Goal: Transaction & Acquisition: Purchase product/service

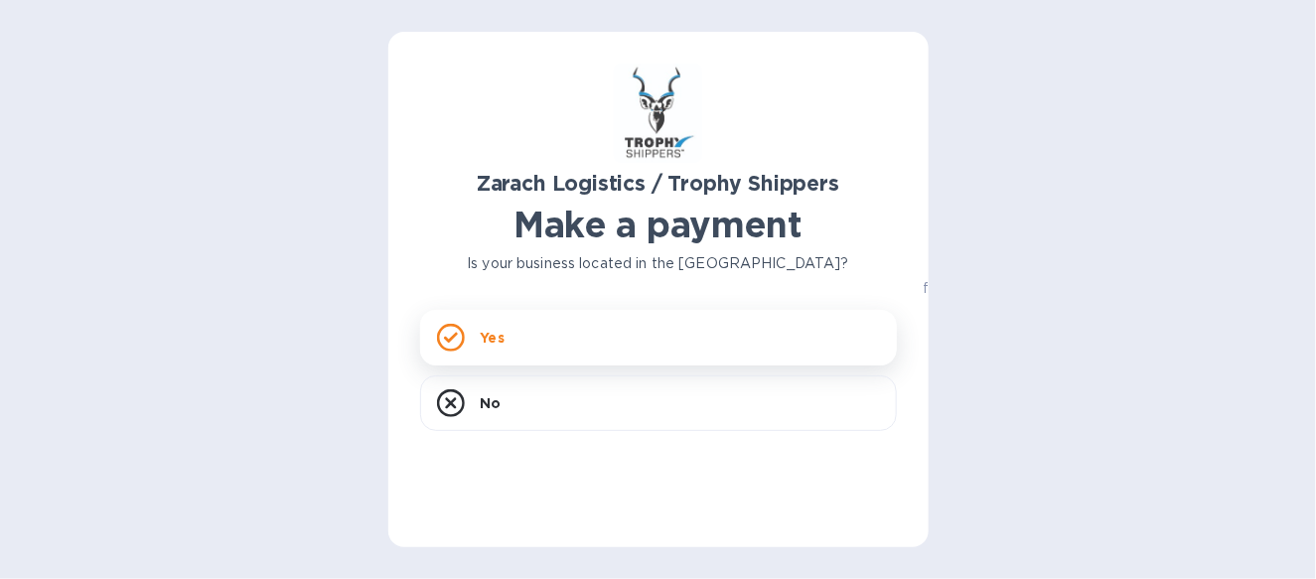
click at [577, 348] on div "Yes" at bounding box center [658, 338] width 477 height 56
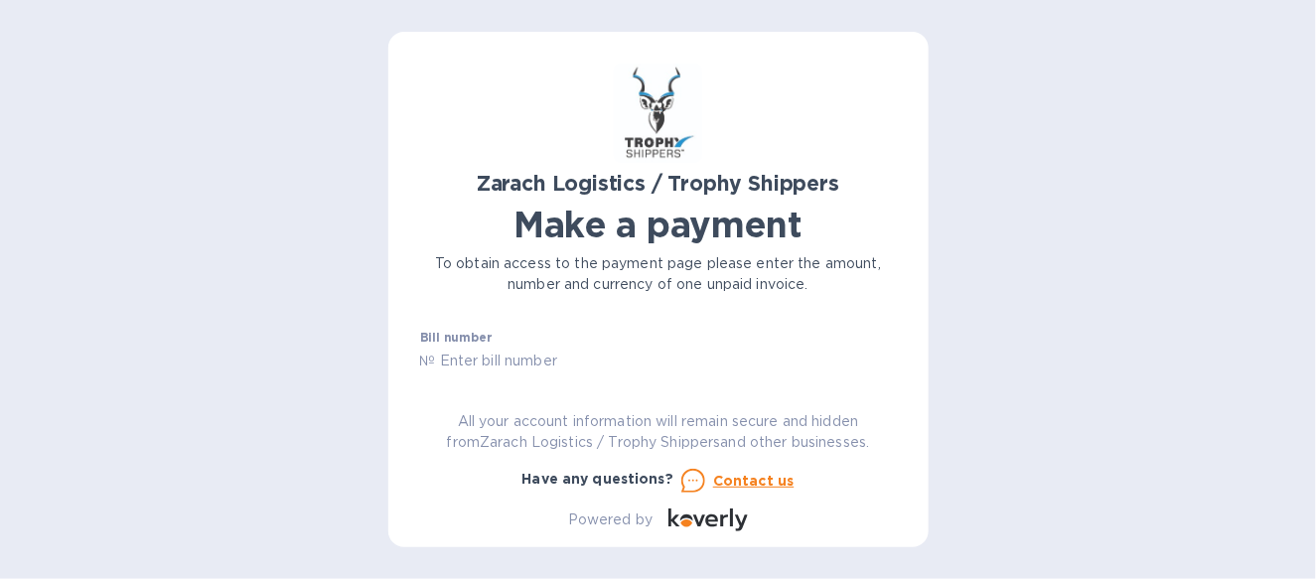
click at [553, 360] on input "text" at bounding box center [666, 362] width 461 height 30
click at [893, 371] on div "Bill number № B00170860 Amount $ Currency USD Business name Go to payment page …" at bounding box center [658, 351] width 477 height 41
type input "B00170860"
click at [521, 342] on input "text" at bounding box center [562, 348] width 266 height 30
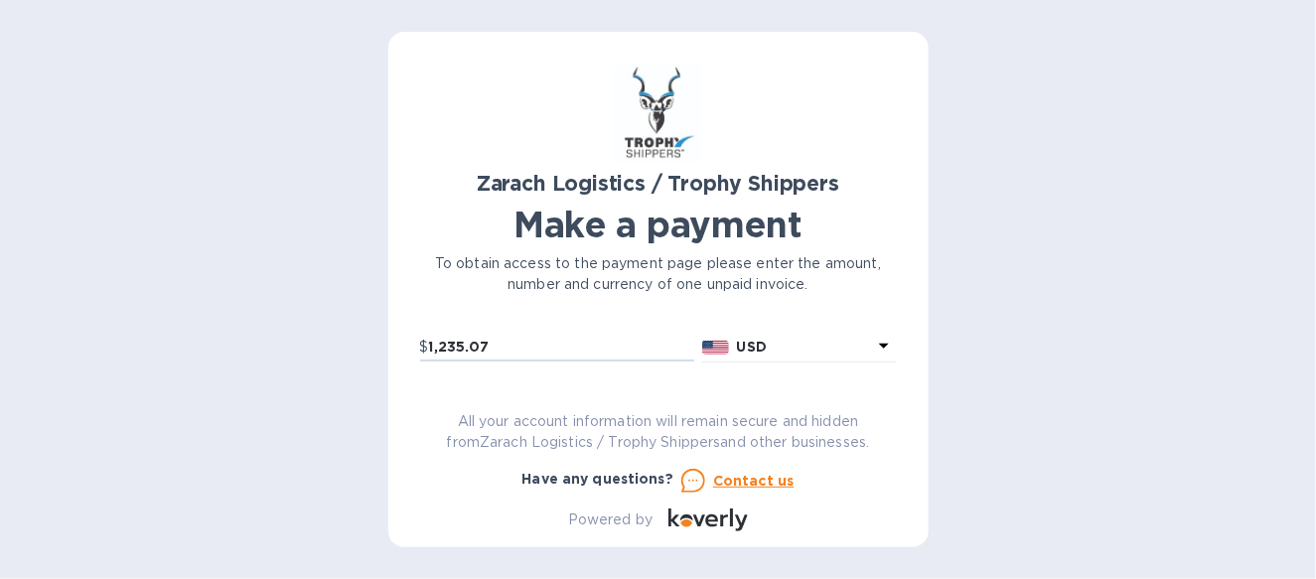
scroll to position [107, 0]
type input "1,235.07"
click at [536, 354] on input "text" at bounding box center [658, 369] width 477 height 30
type input "Select Europe Inc"
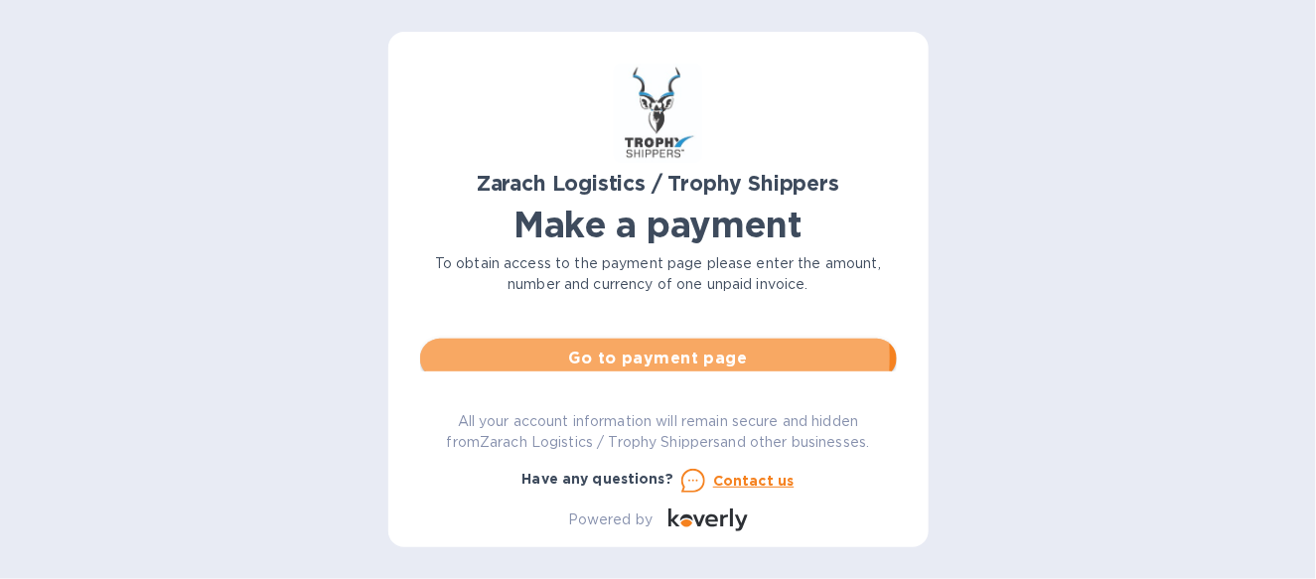
click at [612, 357] on span "Go to payment page" at bounding box center [658, 359] width 445 height 24
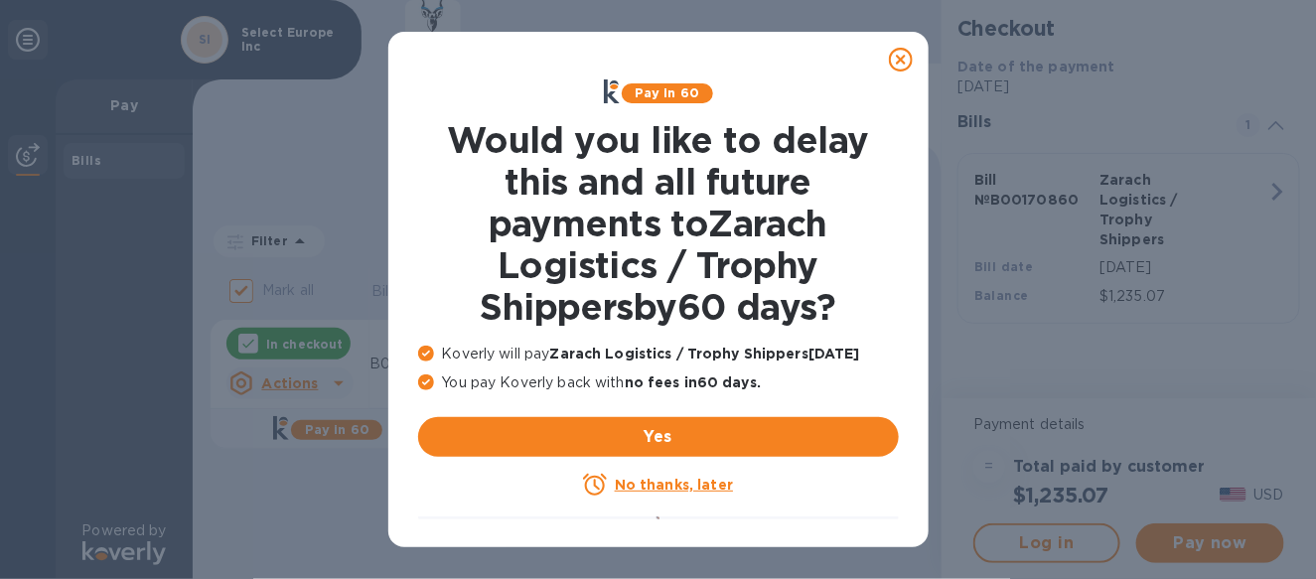
click at [897, 64] on icon at bounding box center [901, 60] width 24 height 24
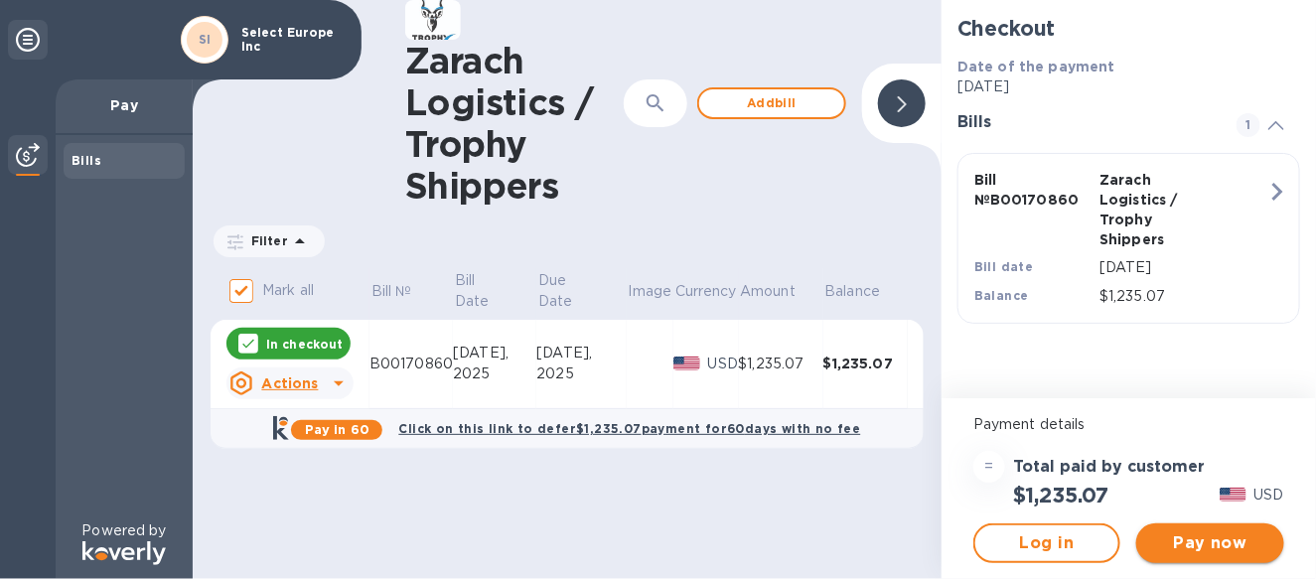
click at [1189, 541] on span "Pay now" at bounding box center [1209, 543] width 115 height 24
click at [773, 97] on span "Add bill" at bounding box center [771, 103] width 113 height 24
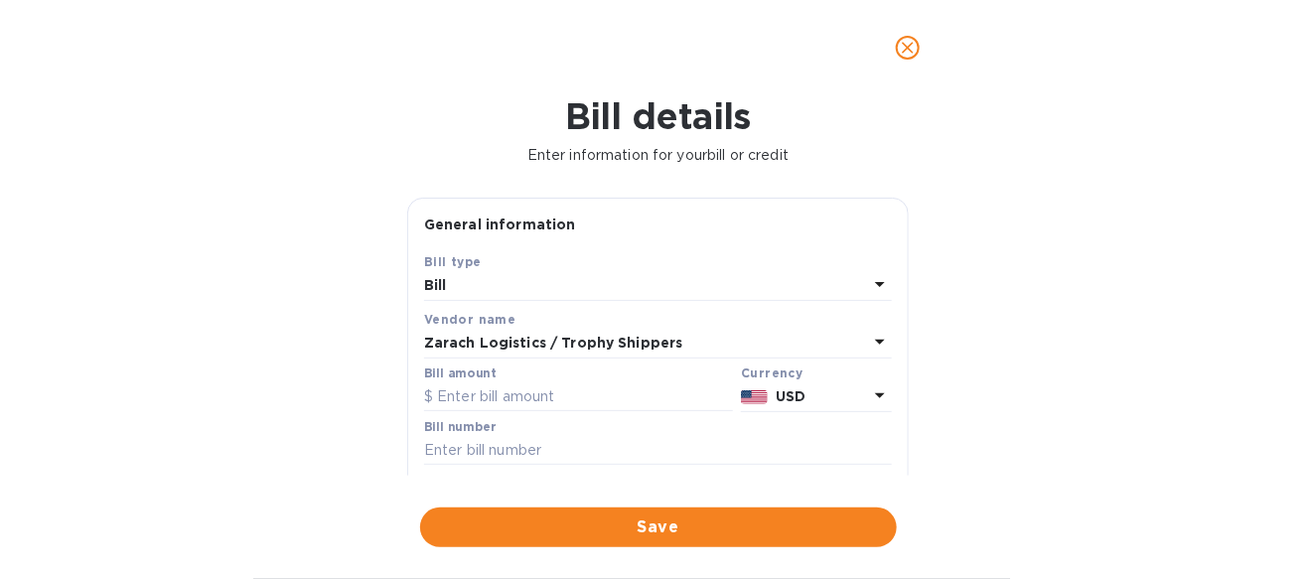
click at [491, 289] on div "Bill" at bounding box center [646, 286] width 444 height 28
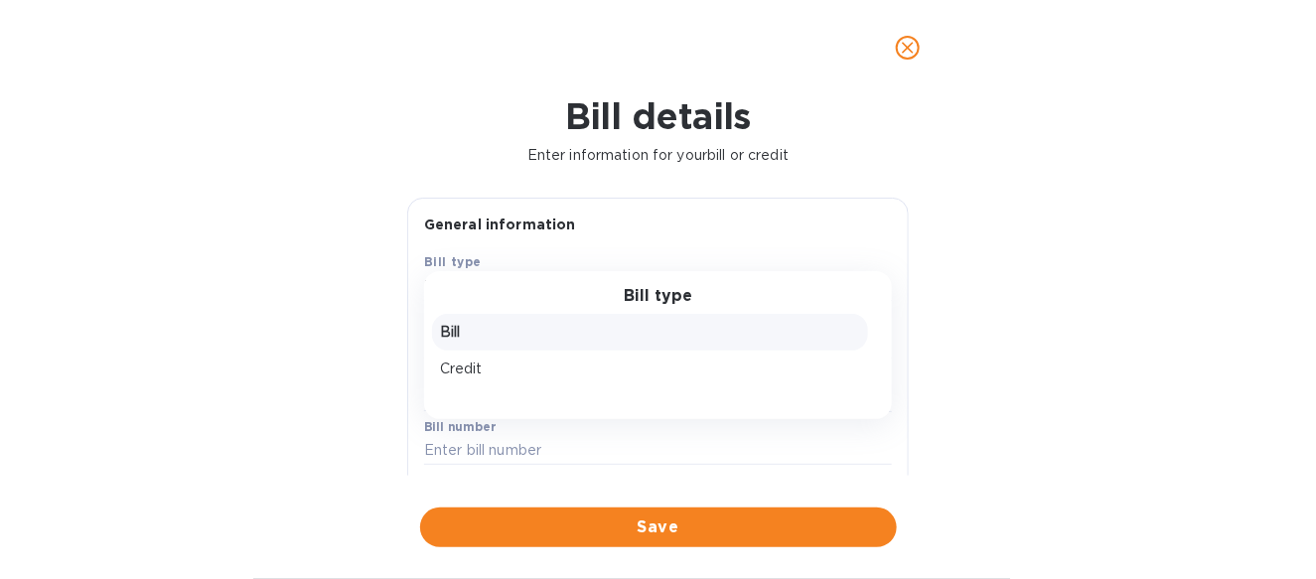
click at [476, 338] on p "Bill" at bounding box center [650, 332] width 420 height 21
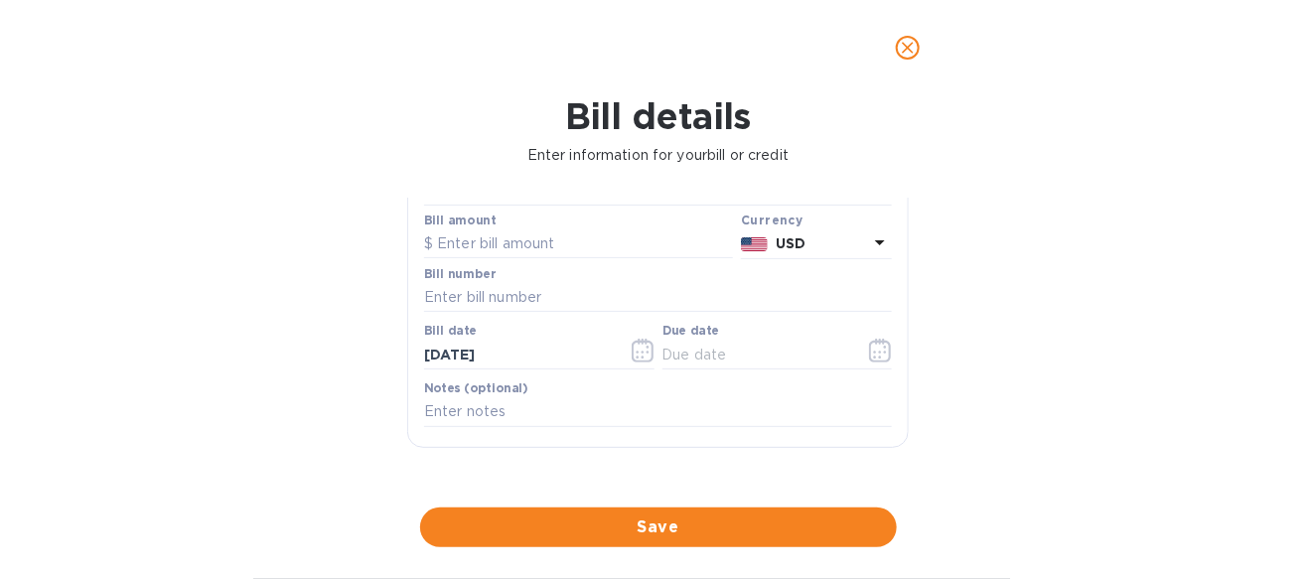
scroll to position [101, 0]
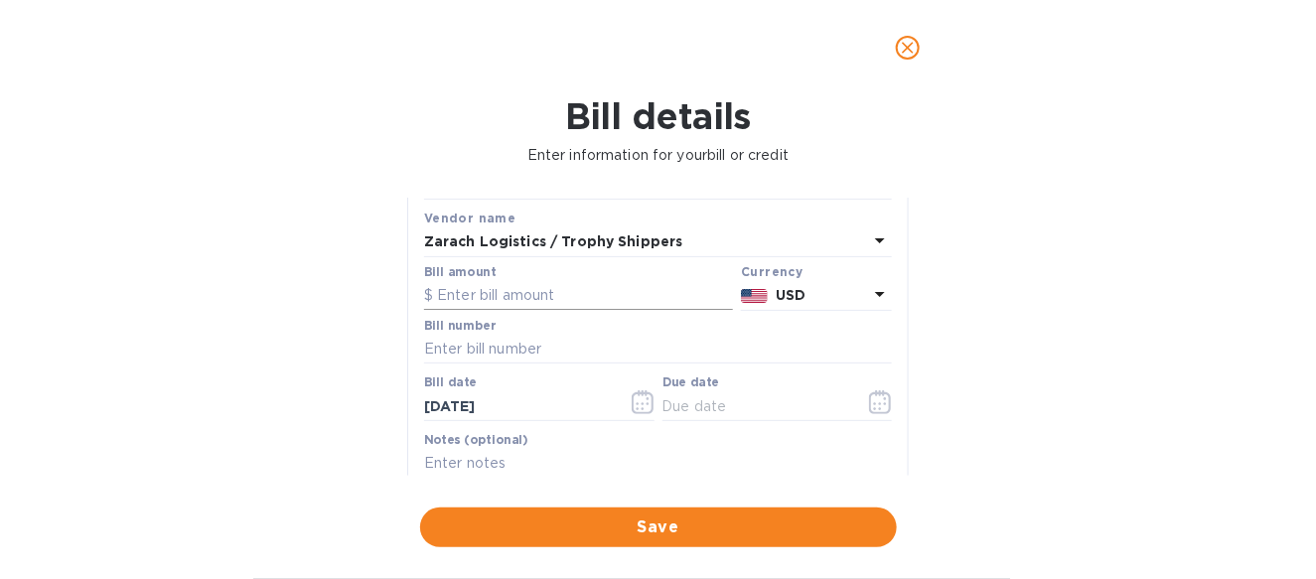
click at [487, 294] on input "text" at bounding box center [578, 296] width 309 height 30
click at [488, 289] on input "text" at bounding box center [578, 296] width 309 height 30
click at [490, 289] on input "text" at bounding box center [578, 296] width 309 height 30
click at [517, 299] on input "text" at bounding box center [578, 296] width 309 height 30
type input "1"
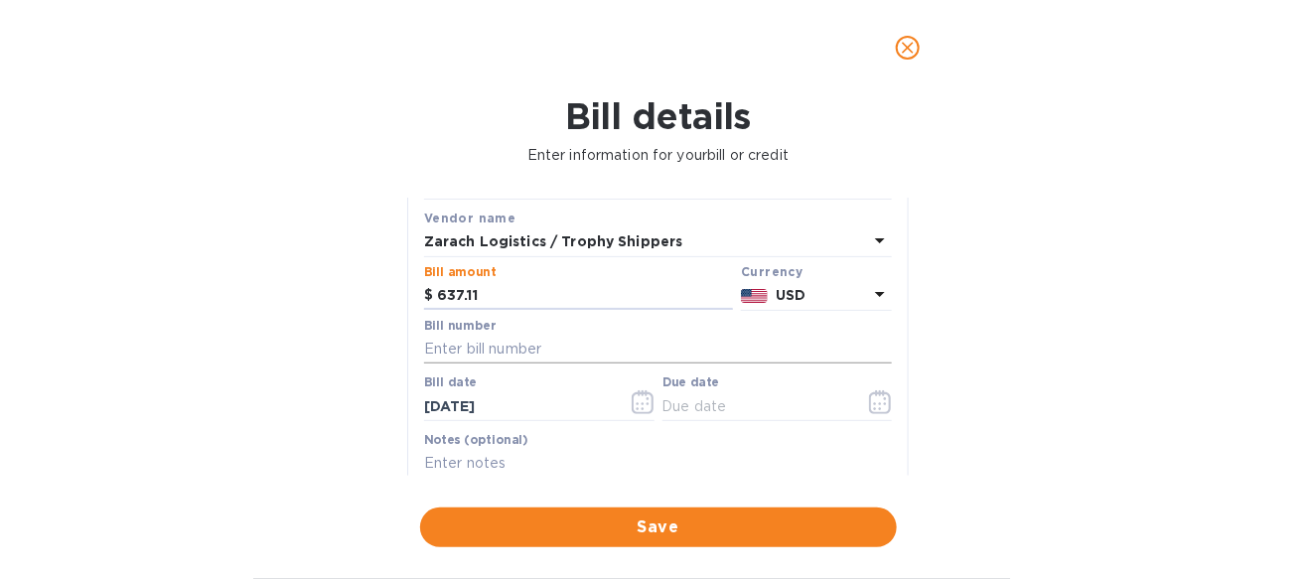
type input "637.11"
click at [503, 337] on input "text" at bounding box center [658, 350] width 468 height 30
type input "B00171177"
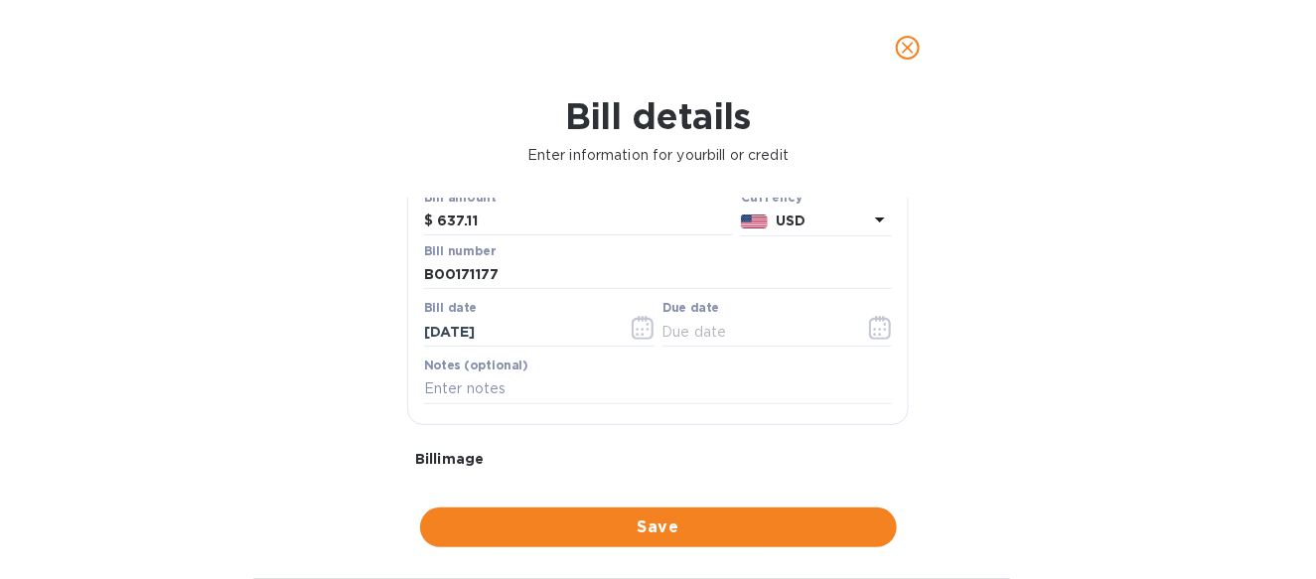
scroll to position [181, 0]
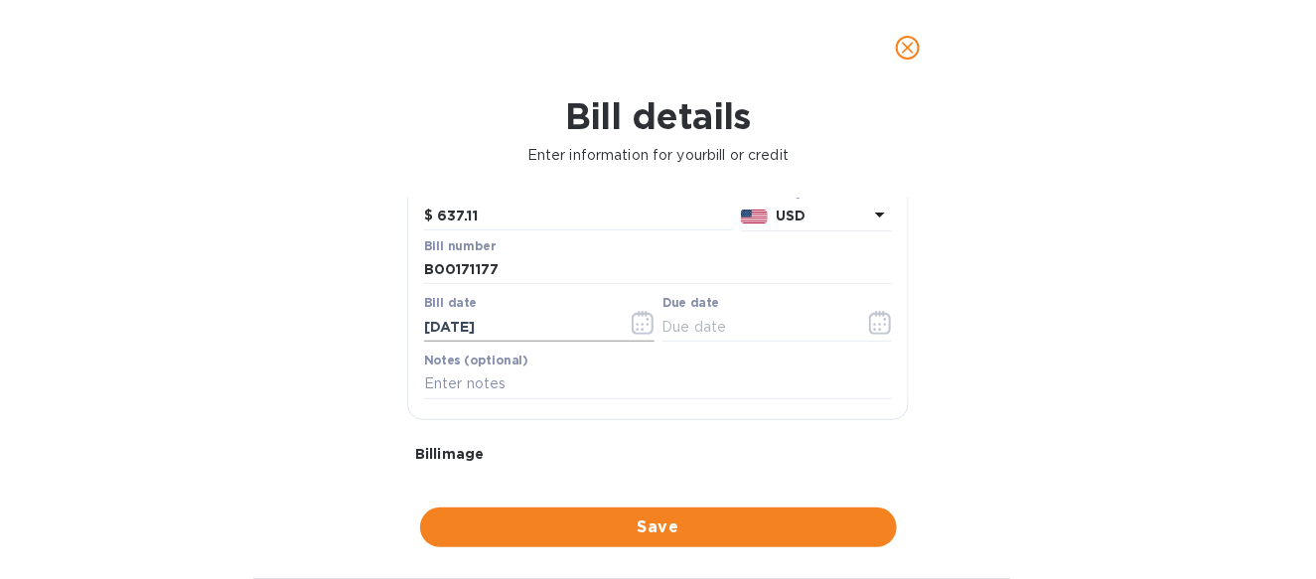
click at [518, 314] on input "[DATE]" at bounding box center [518, 327] width 188 height 30
click at [646, 324] on icon "button" at bounding box center [647, 324] width 3 height 3
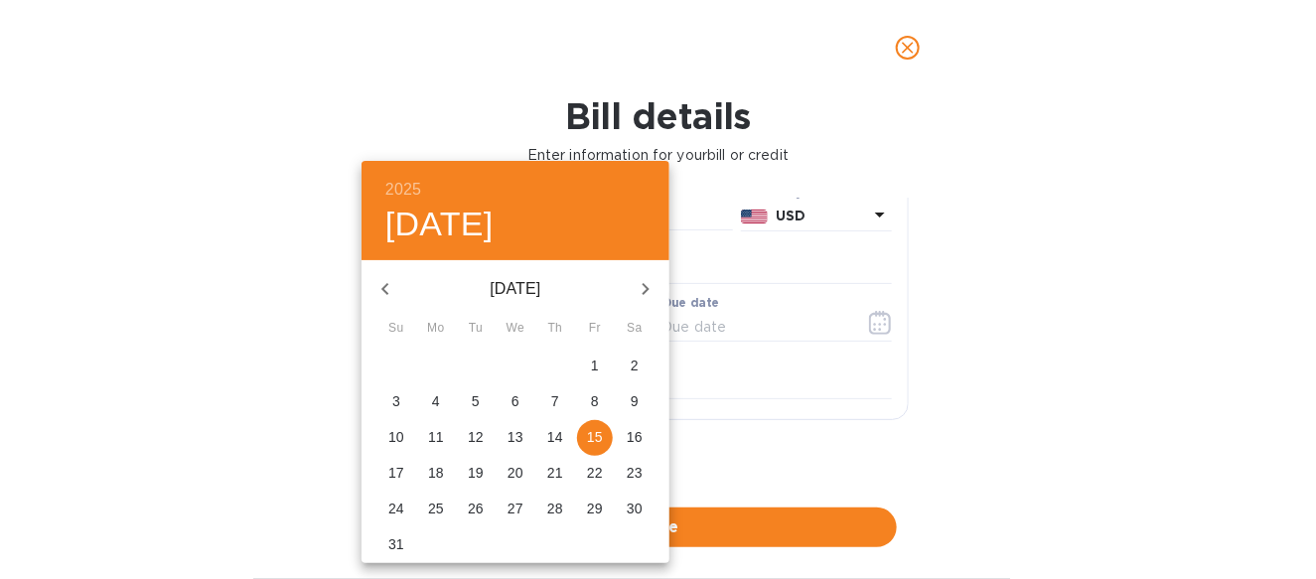
click at [383, 290] on icon "button" at bounding box center [384, 289] width 7 height 12
click at [555, 404] on p "10" at bounding box center [555, 401] width 16 height 20
type input "[DATE]"
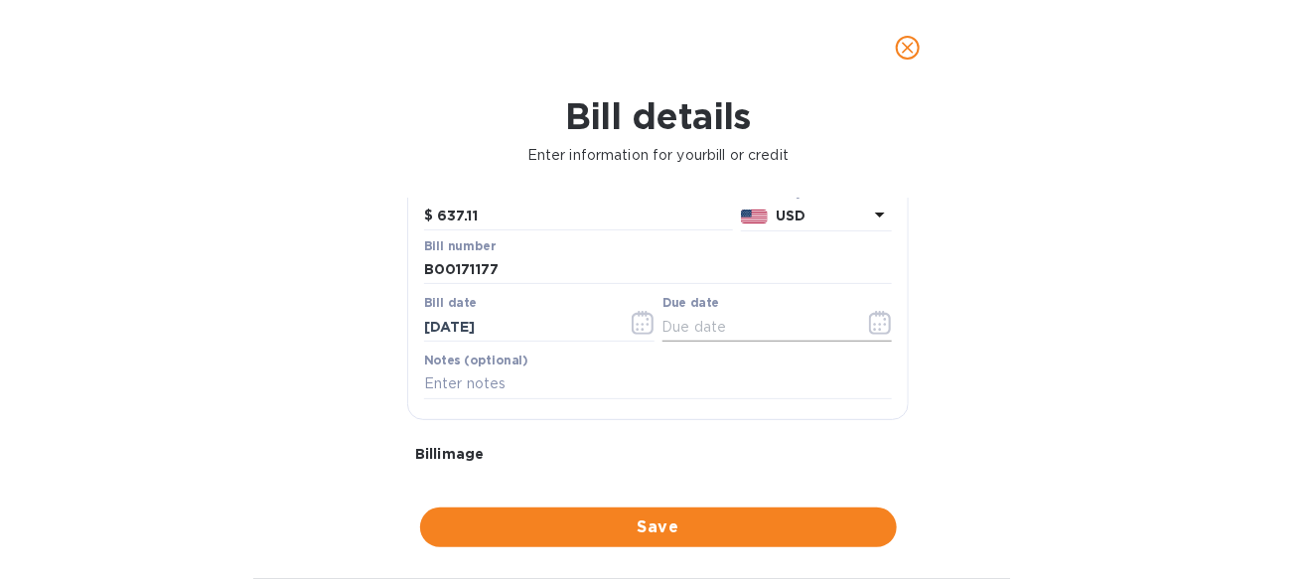
click at [697, 326] on input "text" at bounding box center [756, 327] width 188 height 30
click at [876, 323] on icon "button" at bounding box center [880, 323] width 23 height 24
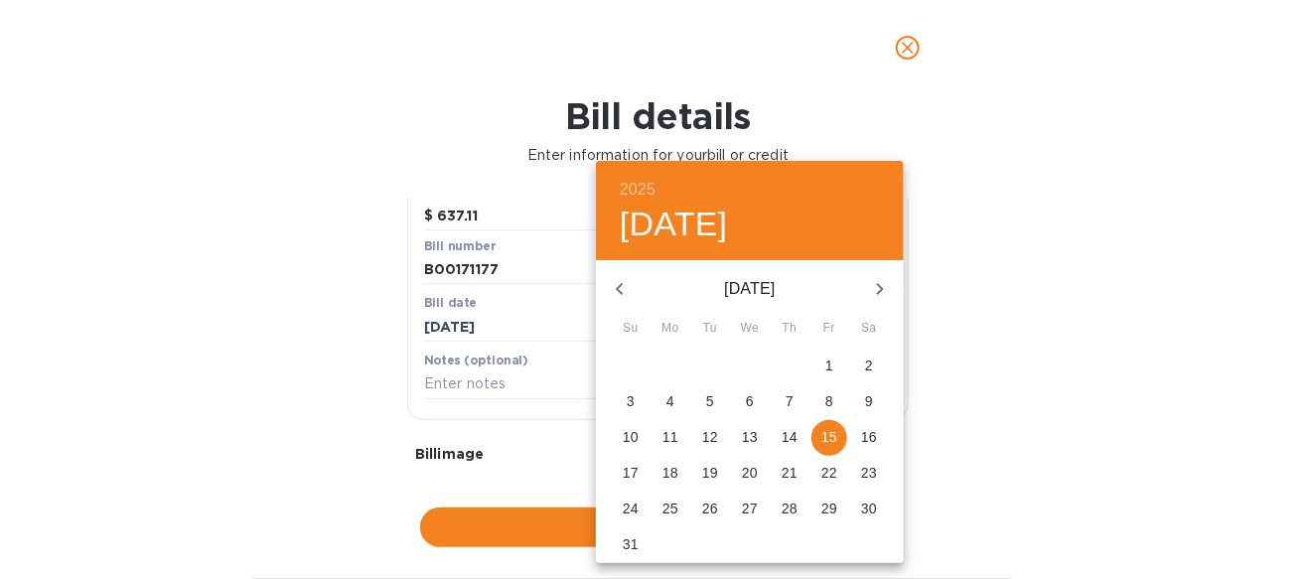
click at [865, 406] on p "9" at bounding box center [869, 401] width 8 height 20
type input "[DATE]"
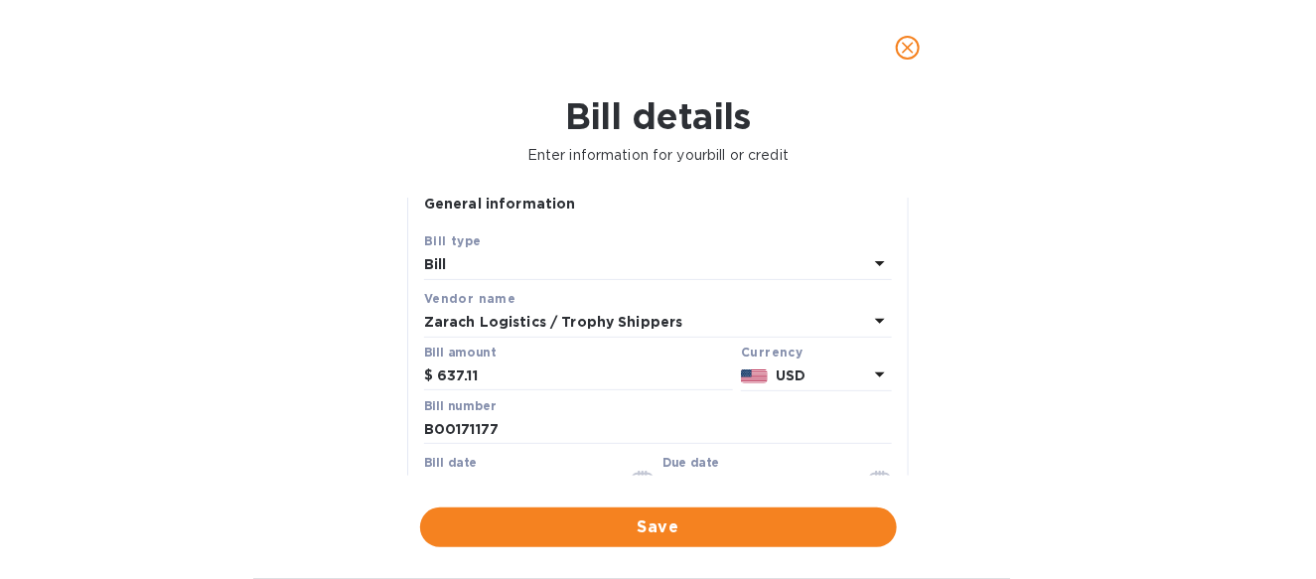
scroll to position [13, 0]
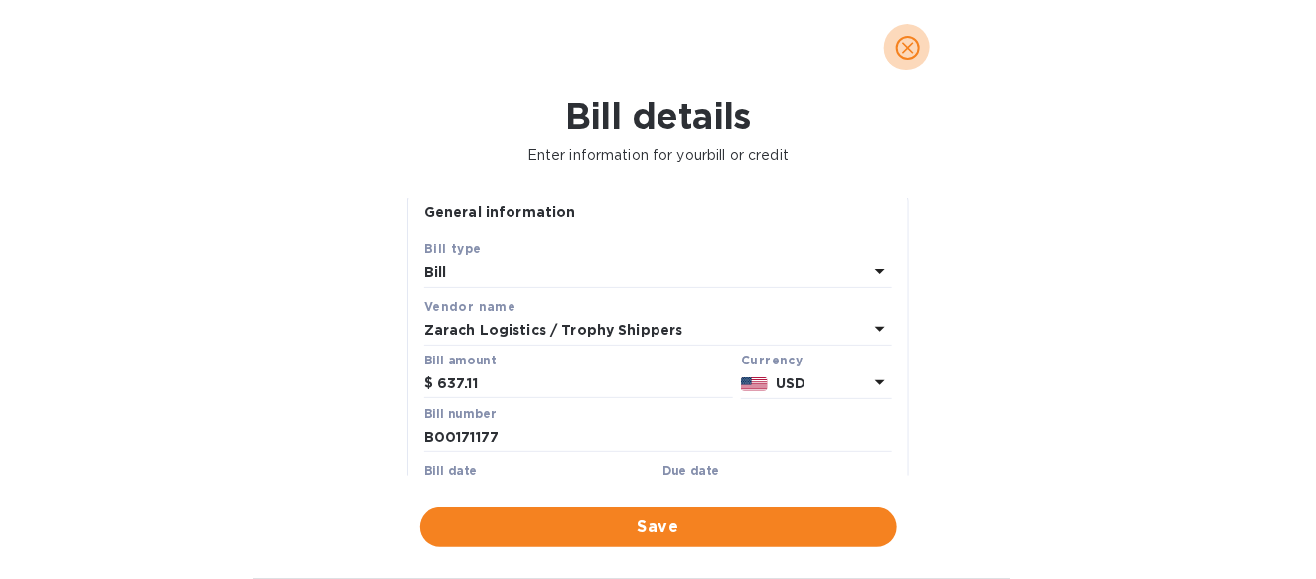
click at [905, 53] on icon "close" at bounding box center [908, 48] width 20 height 20
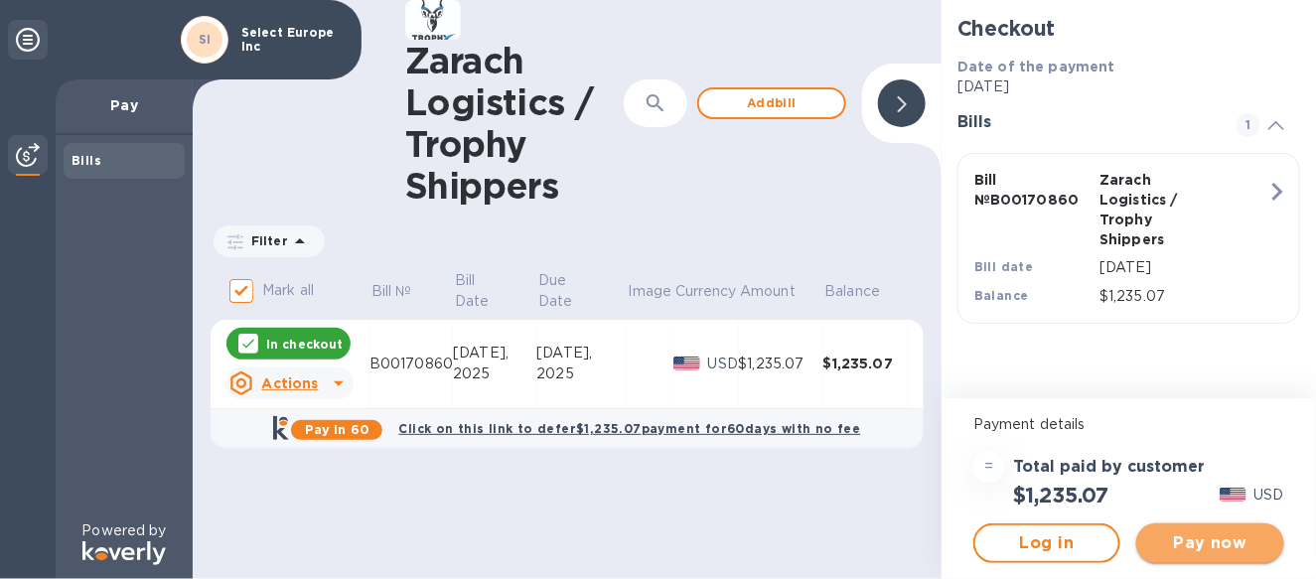
click at [1245, 543] on span "Pay now" at bounding box center [1209, 543] width 115 height 24
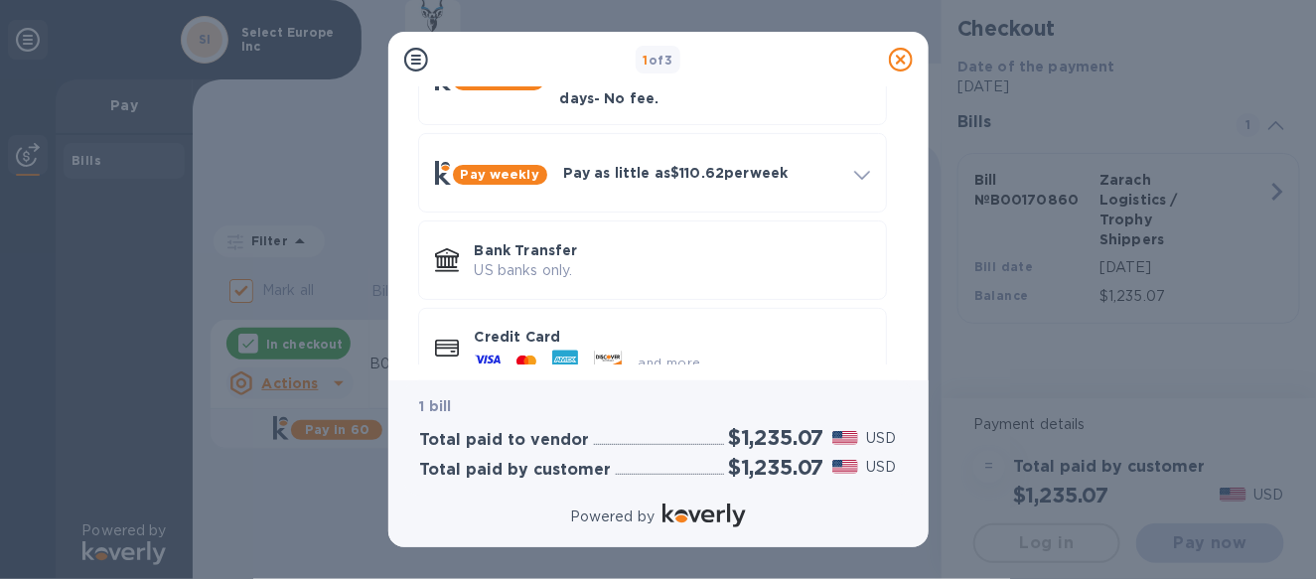
scroll to position [178, 0]
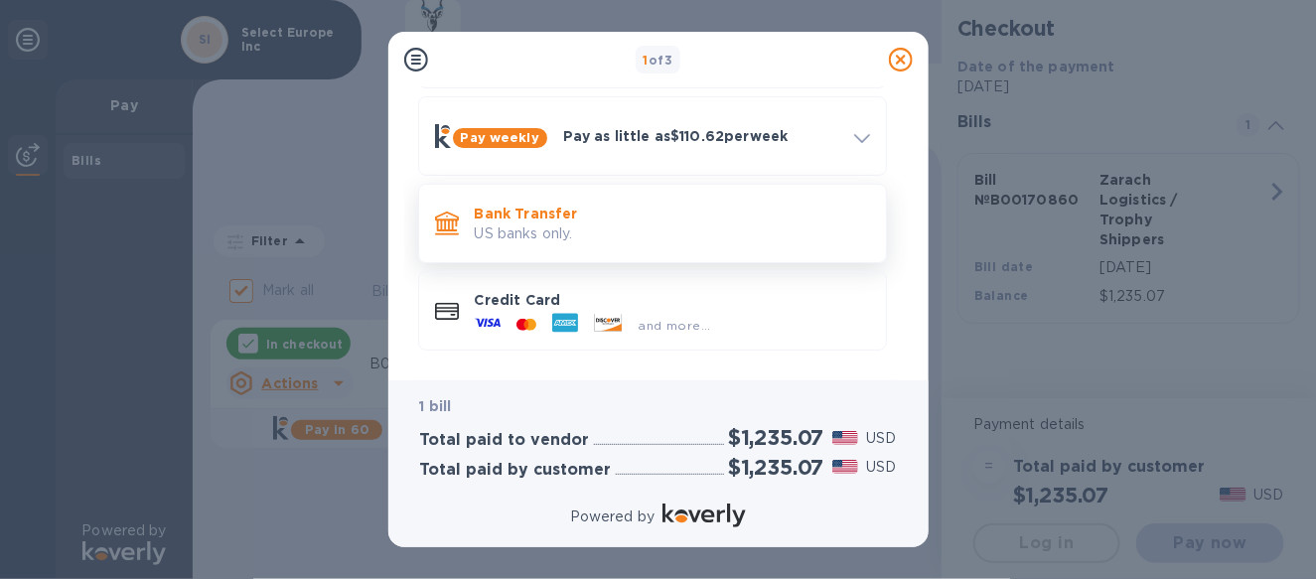
click at [538, 225] on p "US banks only." at bounding box center [672, 233] width 395 height 21
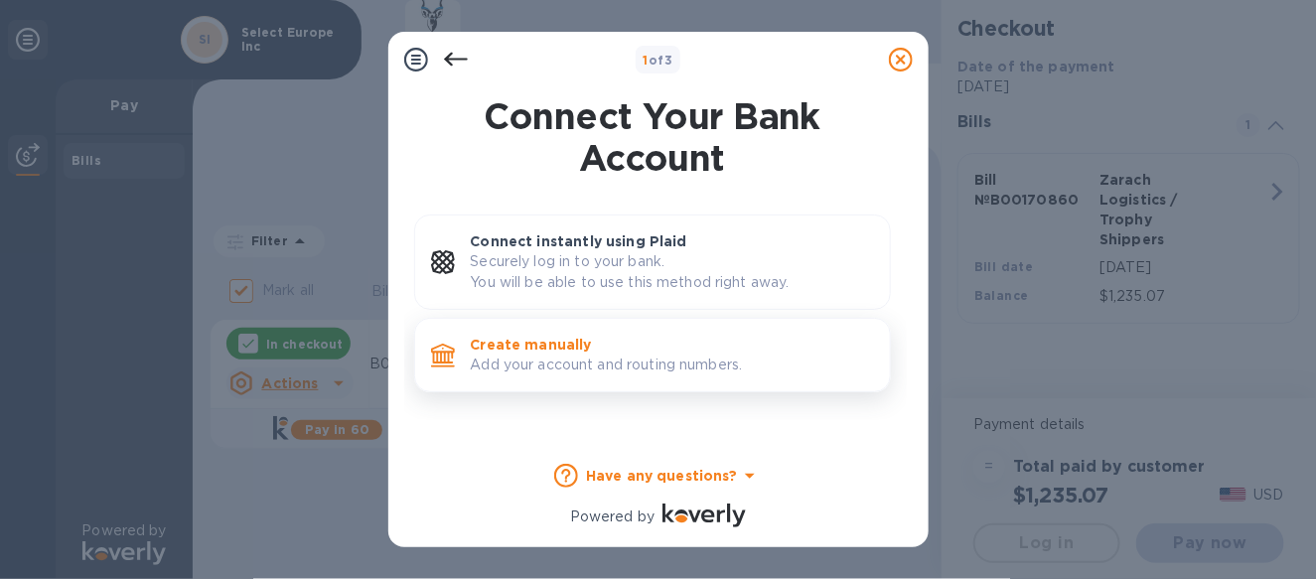
click at [528, 341] on p "Create manually" at bounding box center [672, 345] width 403 height 20
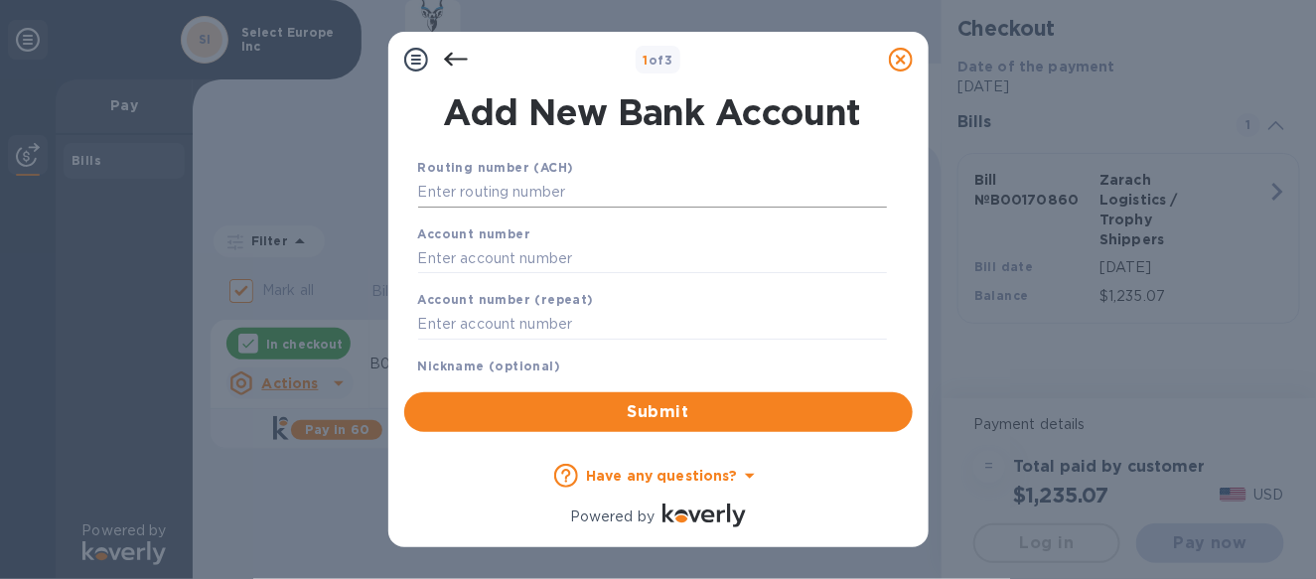
click at [533, 200] on input "text" at bounding box center [652, 193] width 469 height 30
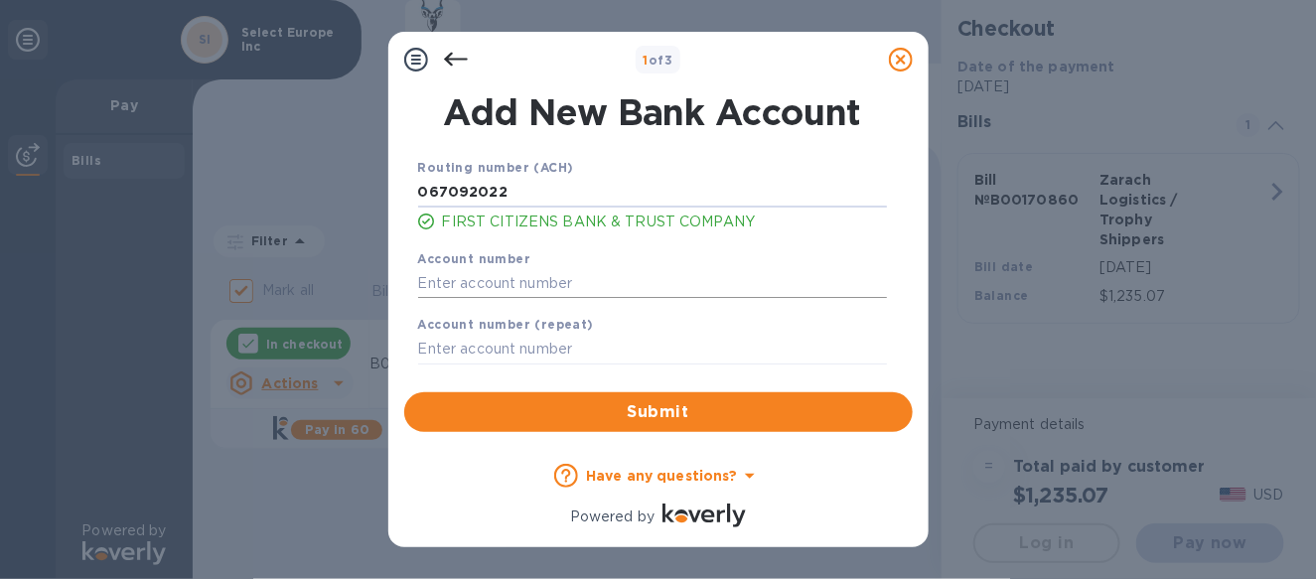
type input "067092022"
click at [490, 279] on input "text" at bounding box center [652, 283] width 469 height 30
type input "9064779536"
click at [444, 343] on input "text" at bounding box center [652, 350] width 469 height 30
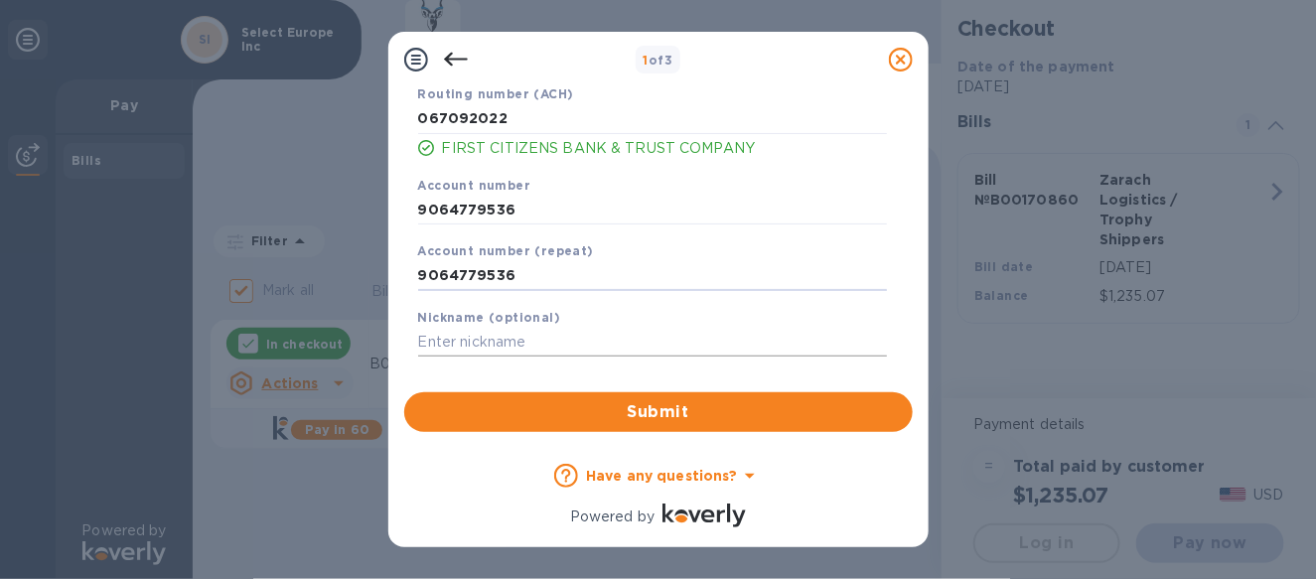
scroll to position [74, 0]
type input "9064779536"
click at [654, 414] on span "Submit" at bounding box center [658, 412] width 477 height 24
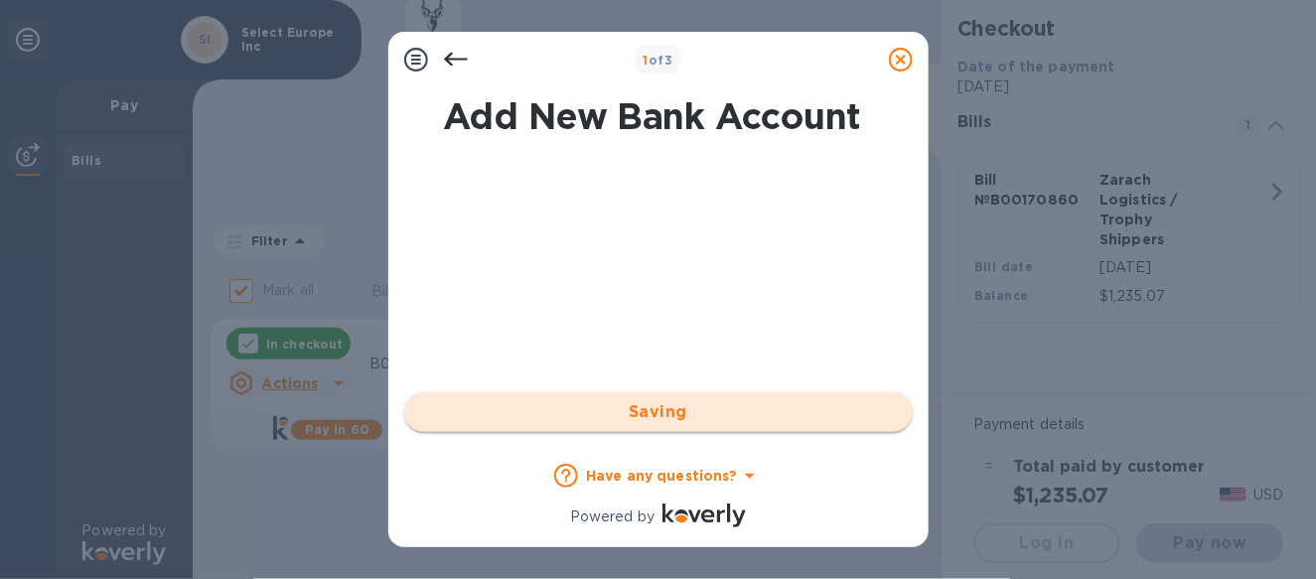
scroll to position [0, 0]
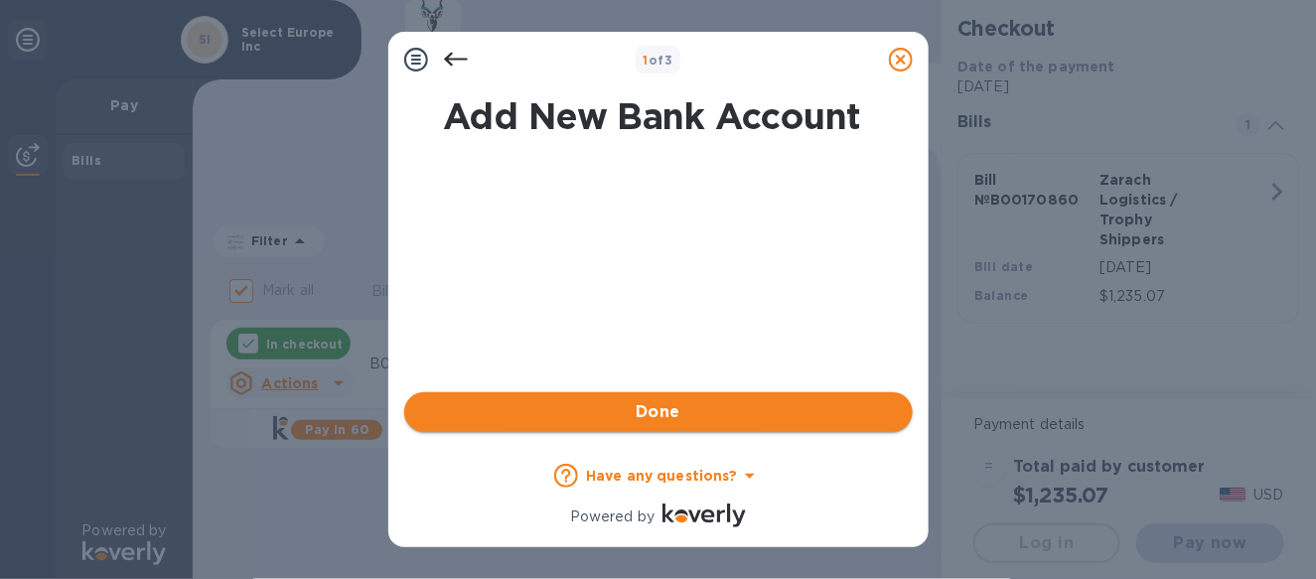
click at [654, 416] on span "Done" at bounding box center [658, 412] width 45 height 24
